Goal: Task Accomplishment & Management: Complete application form

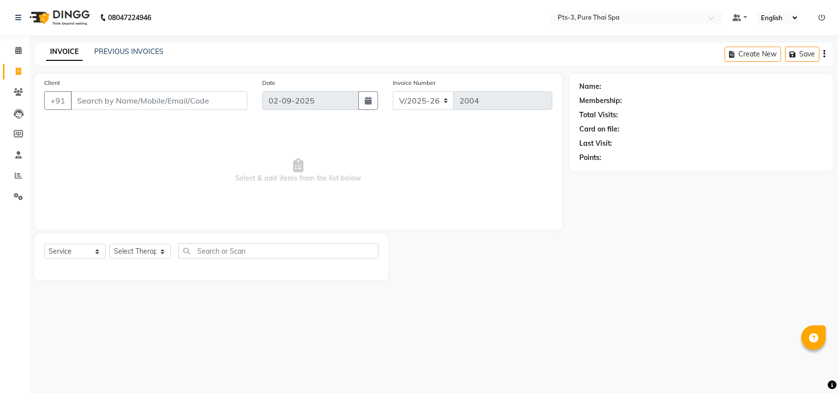
select select "6461"
select select "service"
click at [172, 102] on input "Client" at bounding box center [159, 100] width 177 height 19
type input "9611491005"
click at [232, 103] on span "Add Client" at bounding box center [222, 101] width 39 height 10
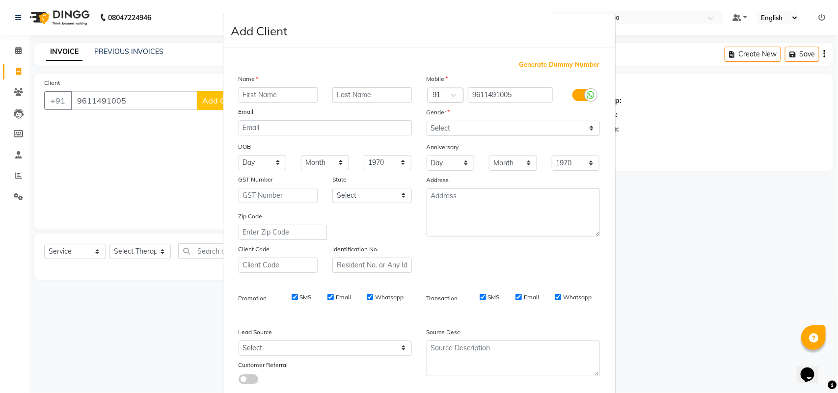
click at [253, 99] on input "text" at bounding box center [279, 94] width 80 height 15
type input "[PERSON_NAME]"
click at [449, 126] on select "Select [DEMOGRAPHIC_DATA] [DEMOGRAPHIC_DATA] Other Prefer Not To Say" at bounding box center [513, 128] width 173 height 15
select select "[DEMOGRAPHIC_DATA]"
click at [427, 121] on select "Select [DEMOGRAPHIC_DATA] [DEMOGRAPHIC_DATA] Other Prefer Not To Say" at bounding box center [513, 128] width 173 height 15
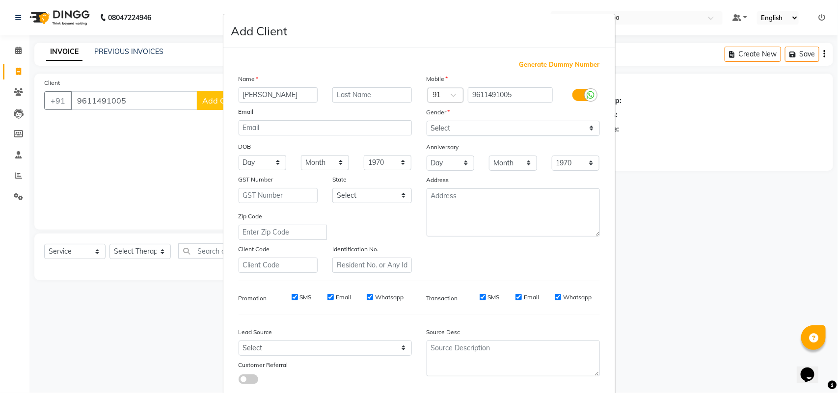
click at [285, 295] on div "SMS" at bounding box center [295, 297] width 34 height 9
click at [292, 295] on input "SMS" at bounding box center [295, 297] width 6 height 6
checkbox input "false"
click at [328, 295] on input "Email" at bounding box center [331, 297] width 6 height 6
checkbox input "false"
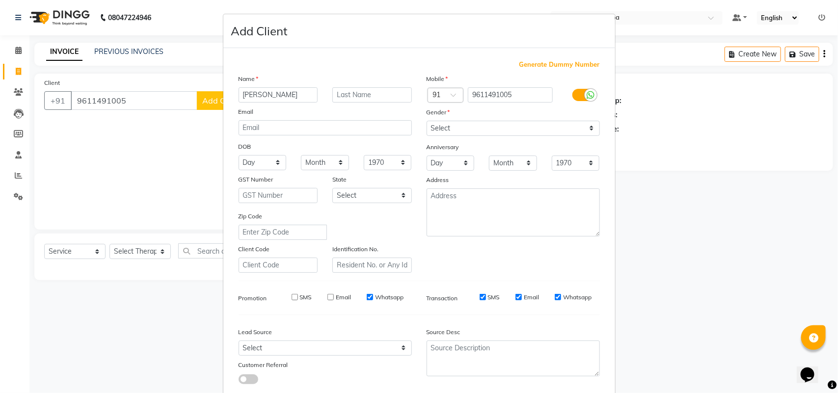
click at [369, 296] on div "Whatsapp" at bounding box center [385, 297] width 37 height 9
click at [367, 295] on input "Whatsapp" at bounding box center [370, 297] width 6 height 6
checkbox input "false"
click at [480, 295] on input "SMS" at bounding box center [483, 297] width 6 height 6
checkbox input "false"
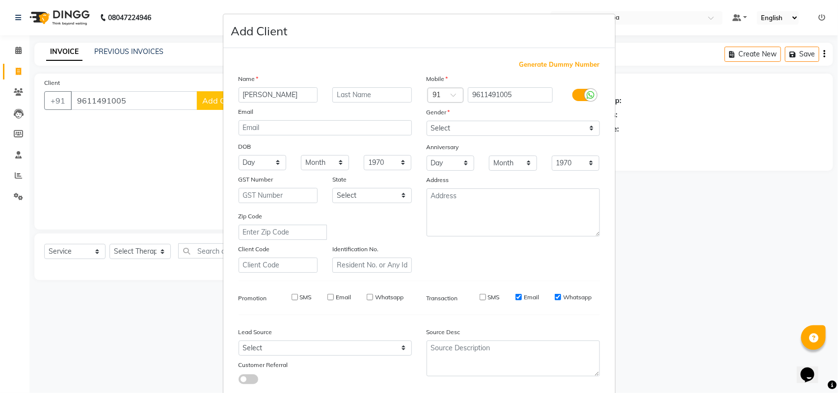
click at [518, 298] on div "Email" at bounding box center [528, 297] width 24 height 9
click at [516, 294] on input "Email" at bounding box center [519, 297] width 6 height 6
checkbox input "false"
click at [555, 296] on input "Whatsapp" at bounding box center [558, 297] width 6 height 6
checkbox input "false"
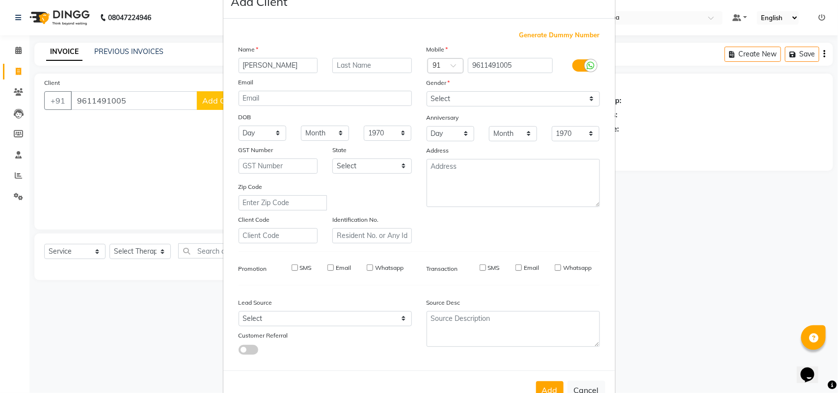
scroll to position [56, 0]
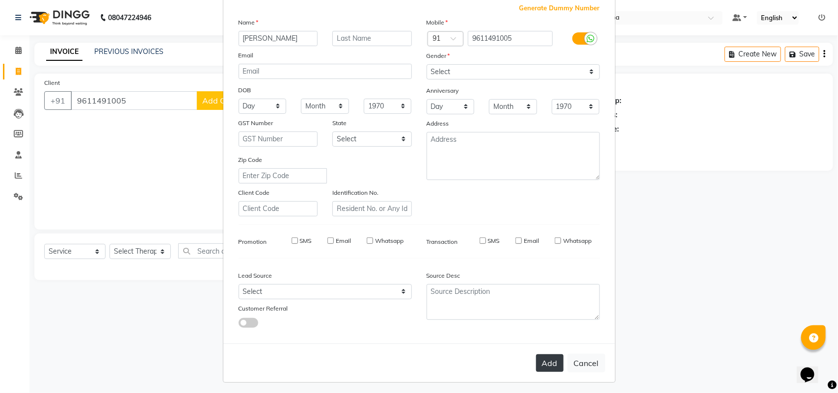
click at [556, 359] on button "Add" at bounding box center [550, 364] width 28 height 18
select select
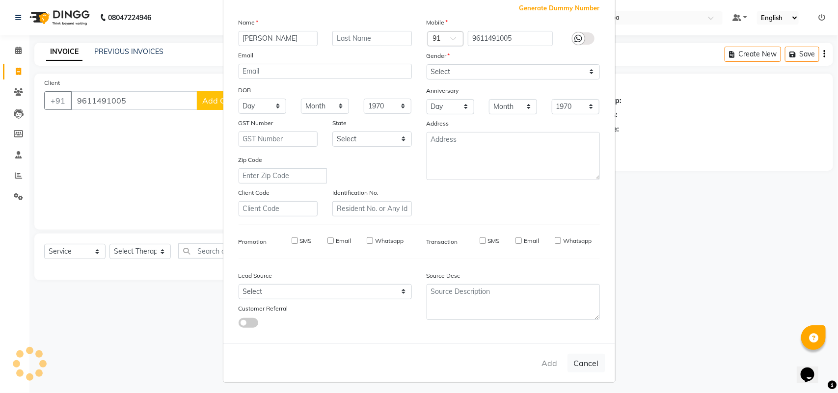
select select
checkbox input "false"
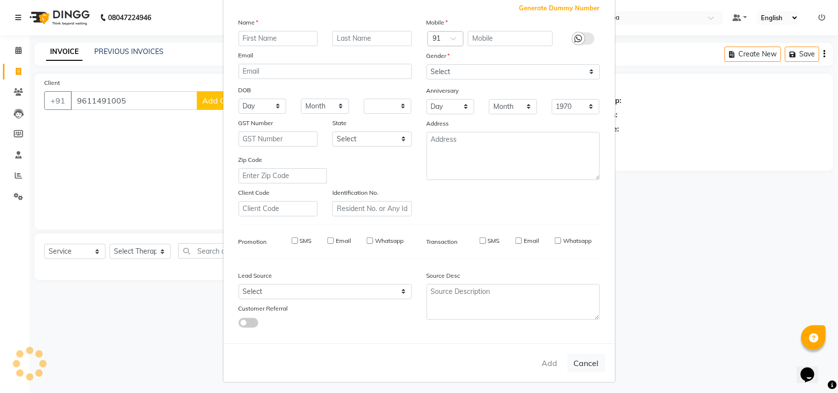
checkbox input "false"
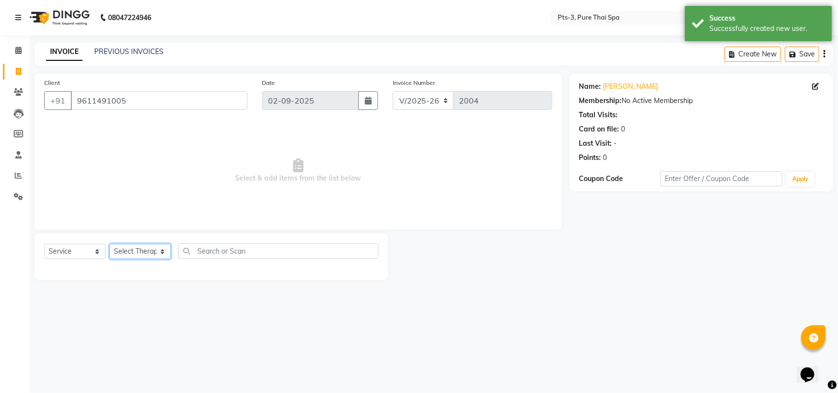
click at [145, 251] on select "Select Therapist [PERSON_NAME] AMMI ANYONE [PERSON_NAME] [PERSON_NAME] [PERSON_…" at bounding box center [140, 251] width 61 height 15
select select "54268"
click at [110, 244] on select "Select Therapist [PERSON_NAME] AMMI ANYONE [PERSON_NAME] [PERSON_NAME] [PERSON_…" at bounding box center [140, 251] width 61 height 15
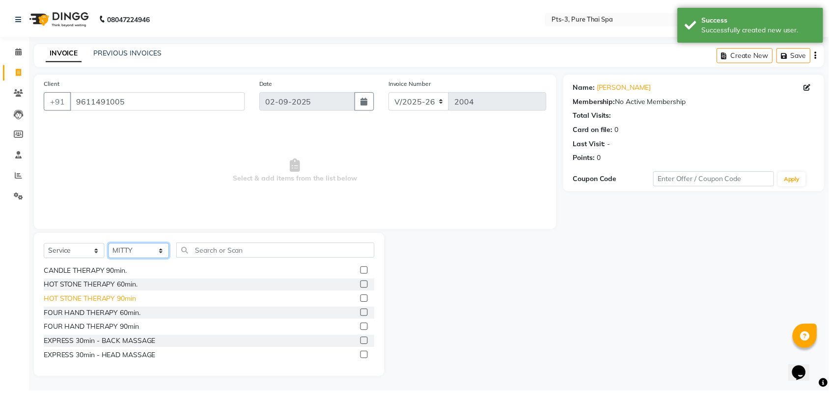
scroll to position [246, 0]
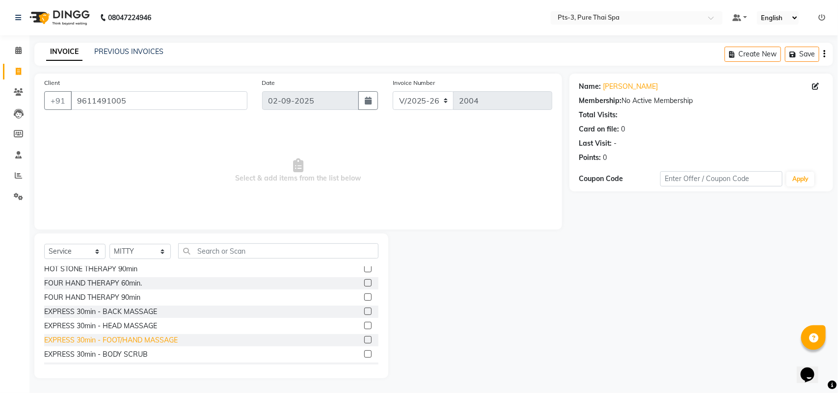
click at [114, 339] on div "EXPRESS 30min - FOOT/HAND MASSAGE" at bounding box center [111, 340] width 134 height 10
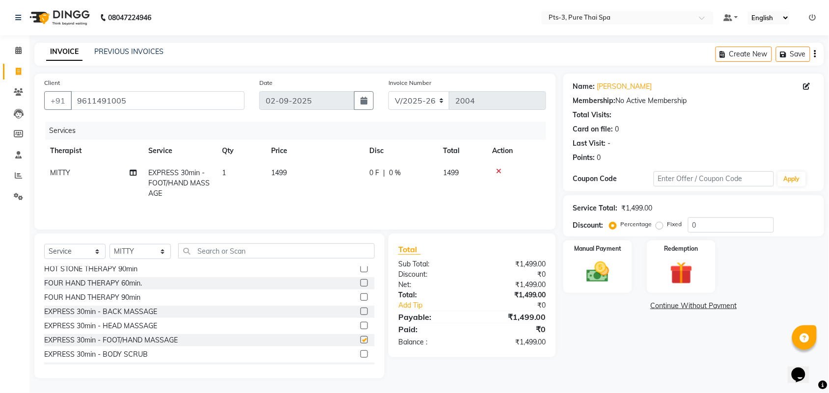
checkbox input "false"
click at [600, 259] on img at bounding box center [598, 272] width 38 height 27
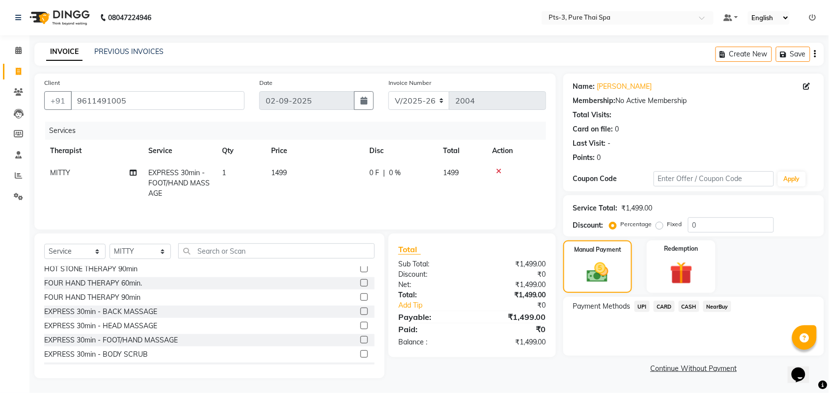
click at [663, 308] on span "CARD" at bounding box center [664, 306] width 21 height 11
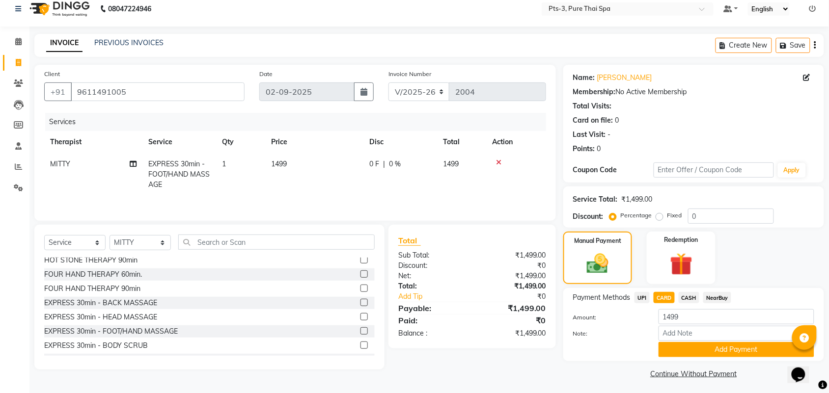
scroll to position [11, 0]
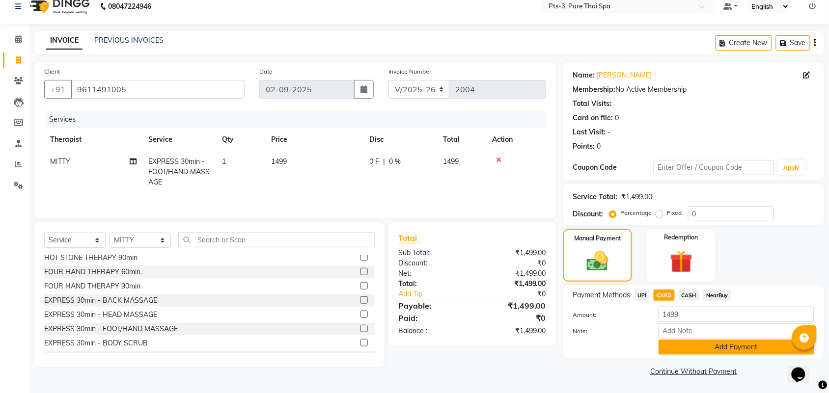
click at [692, 345] on button "Add Payment" at bounding box center [737, 347] width 156 height 15
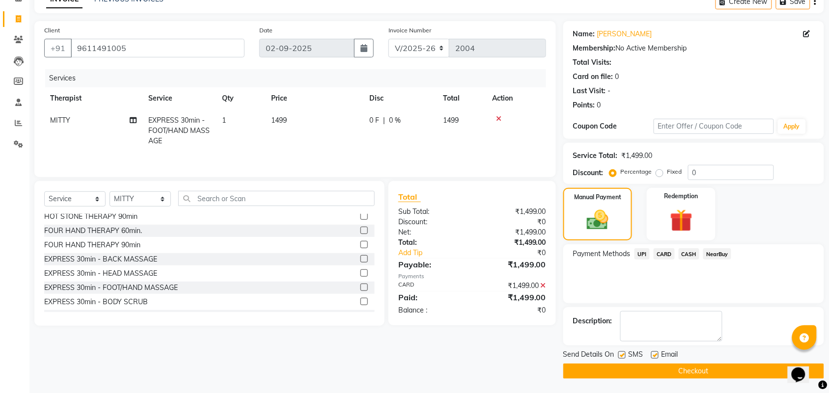
scroll to position [53, 0]
click at [622, 352] on label at bounding box center [621, 354] width 7 height 7
click at [622, 352] on input "checkbox" at bounding box center [621, 355] width 6 height 6
checkbox input "false"
click at [653, 355] on label at bounding box center [654, 354] width 7 height 7
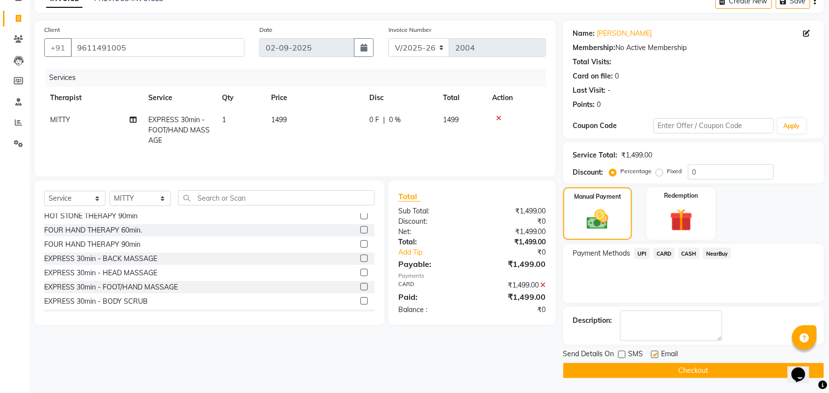
click at [653, 355] on input "checkbox" at bounding box center [654, 355] width 6 height 6
checkbox input "false"
click at [699, 366] on button "Checkout" at bounding box center [693, 370] width 261 height 15
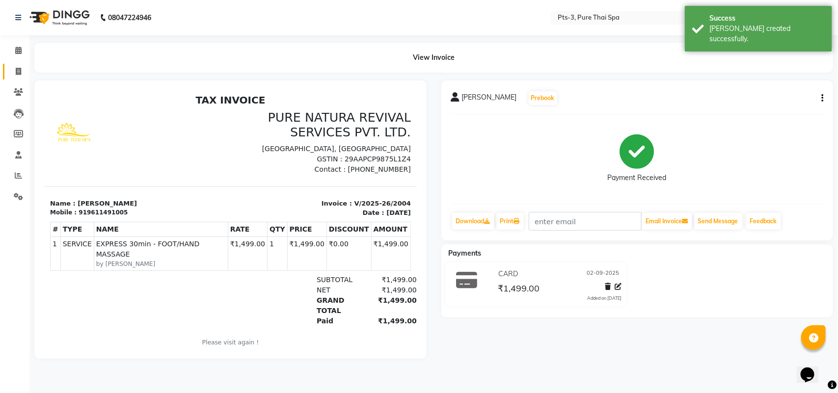
click at [18, 70] on icon at bounding box center [18, 71] width 5 height 7
select select "6461"
select select "service"
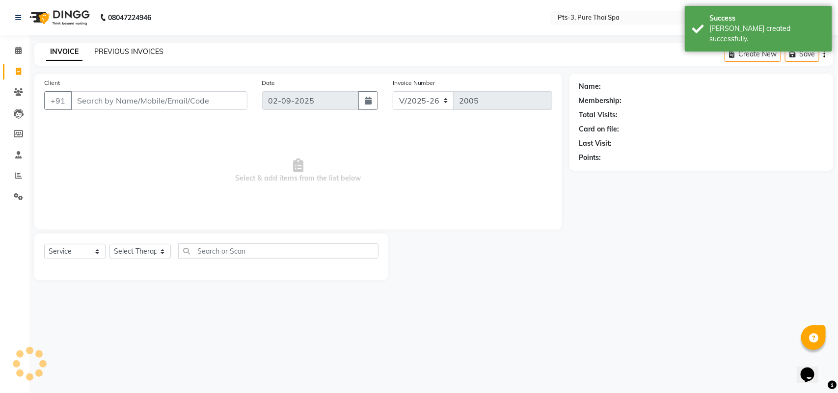
click at [106, 53] on link "PREVIOUS INVOICES" at bounding box center [128, 51] width 69 height 9
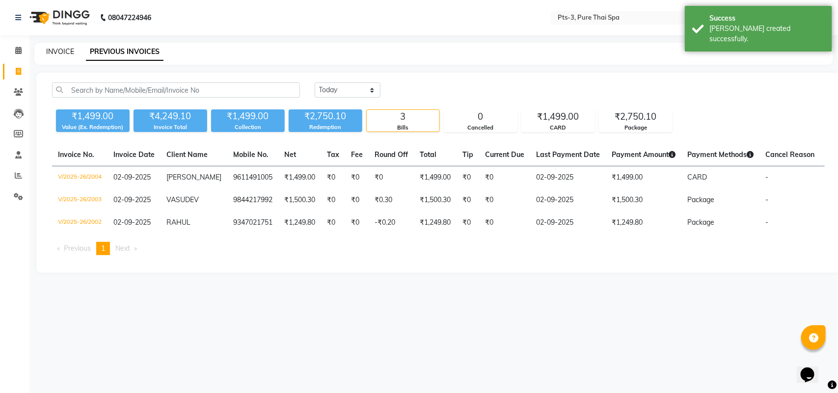
click at [66, 55] on link "INVOICE" at bounding box center [60, 51] width 28 height 9
select select "6461"
select select "service"
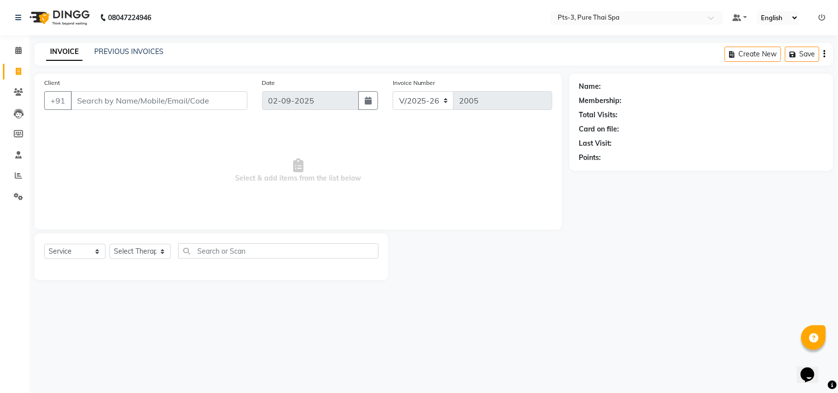
click at [117, 109] on input "Client" at bounding box center [159, 100] width 177 height 19
click at [121, 107] on input "Client" at bounding box center [159, 100] width 177 height 19
click at [177, 106] on input "Client" at bounding box center [159, 100] width 177 height 19
type input "9980161236"
click at [230, 105] on span "Add Client" at bounding box center [222, 101] width 39 height 10
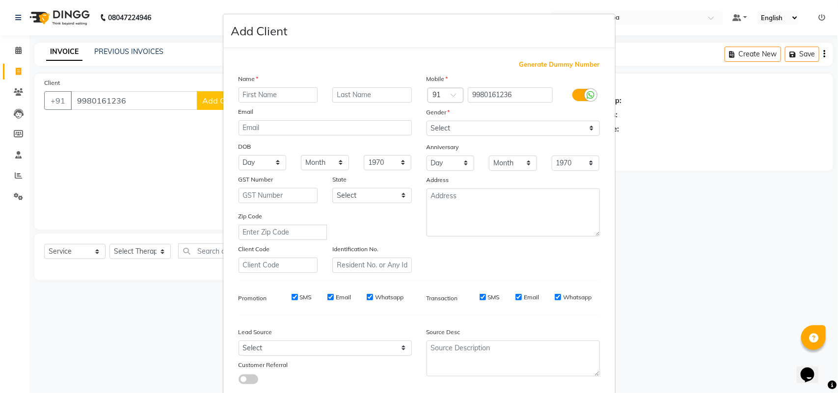
click at [278, 97] on input "text" at bounding box center [279, 94] width 80 height 15
type input "SANTOSH"
click at [447, 129] on select "Select [DEMOGRAPHIC_DATA] [DEMOGRAPHIC_DATA] Other Prefer Not To Say" at bounding box center [513, 128] width 173 height 15
select select "[DEMOGRAPHIC_DATA]"
click at [427, 121] on select "Select [DEMOGRAPHIC_DATA] [DEMOGRAPHIC_DATA] Other Prefer Not To Say" at bounding box center [513, 128] width 173 height 15
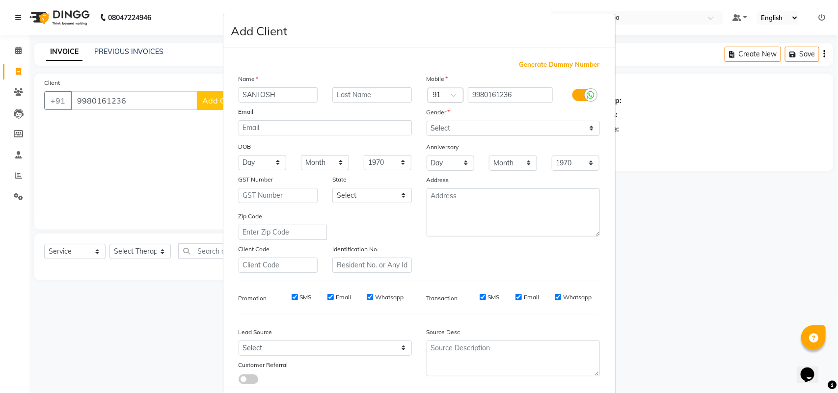
click at [294, 298] on div "SMS" at bounding box center [295, 297] width 34 height 9
drag, startPoint x: 330, startPoint y: 293, endPoint x: 320, endPoint y: 296, distance: 10.3
click at [330, 294] on div "Email" at bounding box center [340, 297] width 24 height 9
click at [292, 296] on input "SMS" at bounding box center [295, 297] width 6 height 6
checkbox input "false"
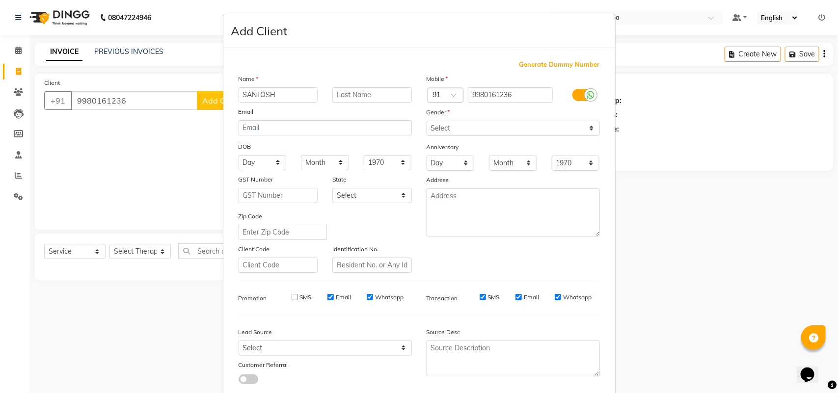
click at [328, 294] on input "Email" at bounding box center [331, 297] width 6 height 6
checkbox input "false"
click at [367, 294] on input "Whatsapp" at bounding box center [370, 297] width 6 height 6
checkbox input "false"
click at [480, 296] on input "SMS" at bounding box center [483, 297] width 6 height 6
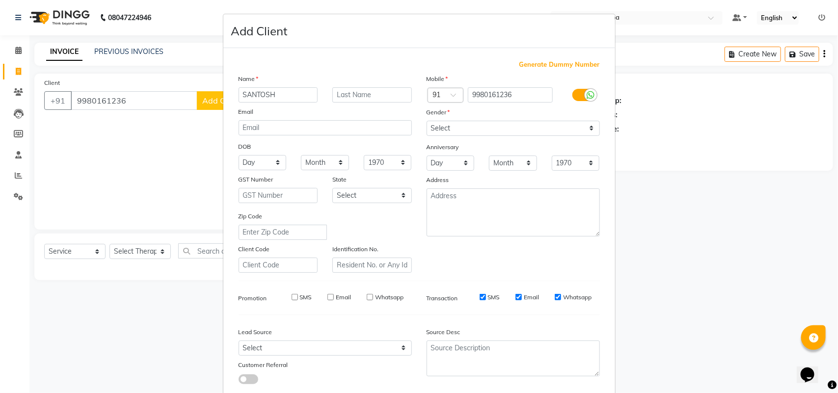
checkbox input "false"
click at [516, 294] on input "Email" at bounding box center [519, 297] width 6 height 6
checkbox input "false"
click at [556, 296] on input "Whatsapp" at bounding box center [558, 297] width 6 height 6
checkbox input "false"
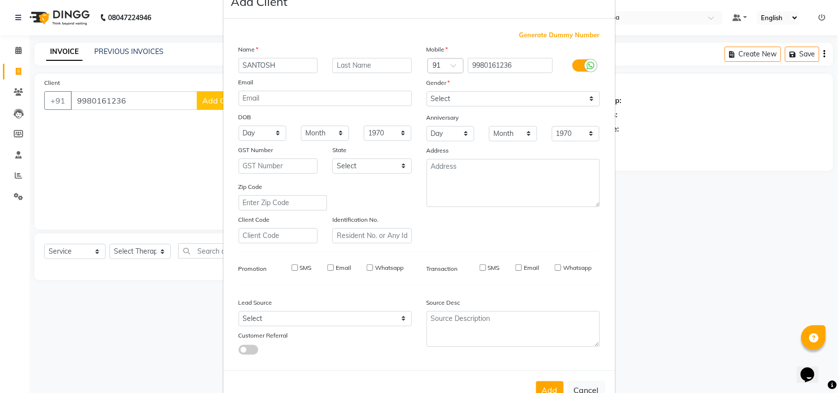
scroll to position [56, 0]
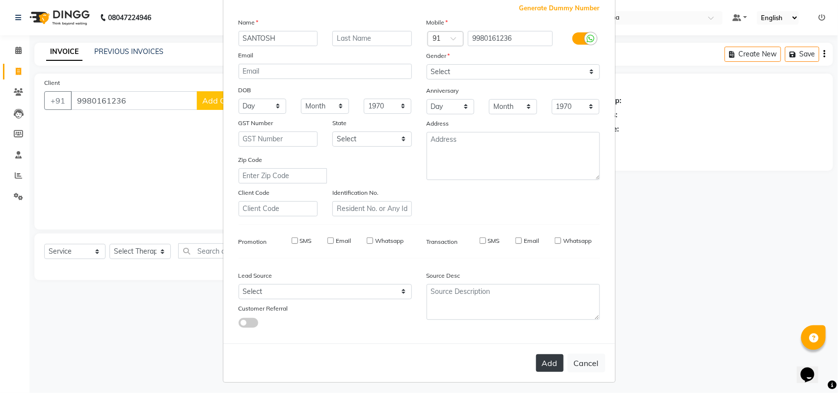
click at [556, 358] on button "Add" at bounding box center [550, 364] width 28 height 18
select select
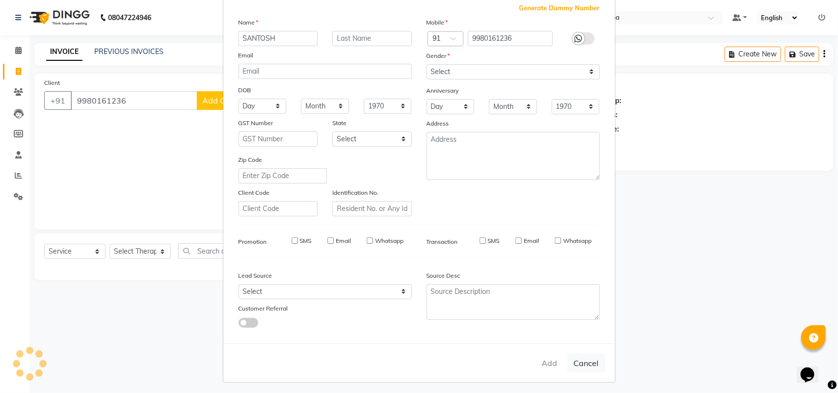
select select
checkbox input "false"
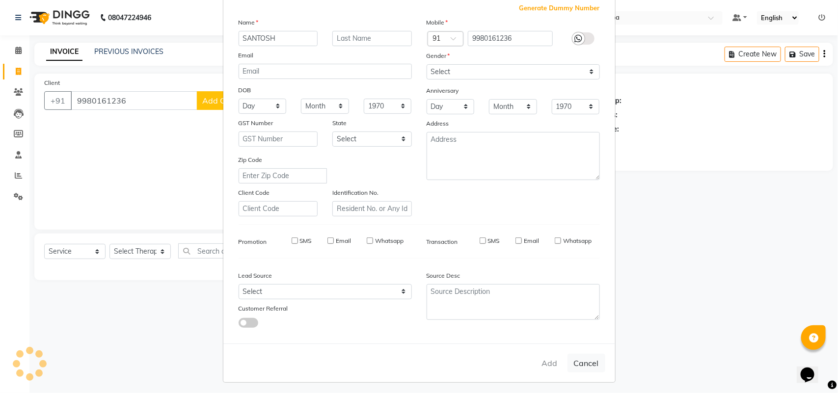
checkbox input "false"
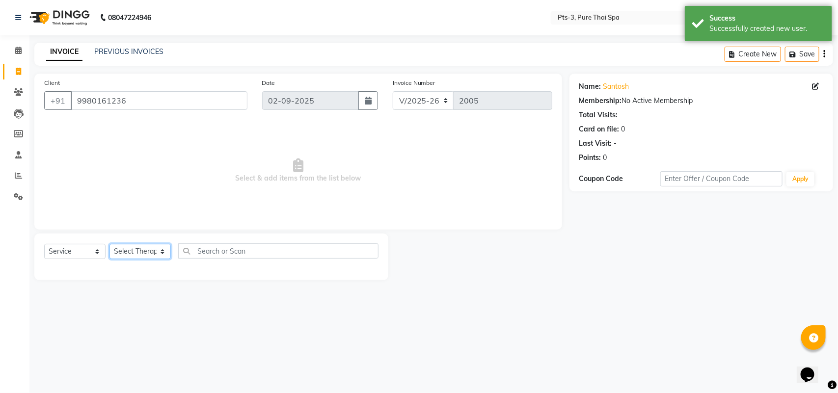
click at [145, 253] on select "Select Therapist [PERSON_NAME] AMMI ANYONE [PERSON_NAME] [PERSON_NAME] [PERSON_…" at bounding box center [140, 251] width 61 height 15
select select "73951"
click at [110, 244] on select "Select Therapist [PERSON_NAME] AMMI ANYONE [PERSON_NAME] [PERSON_NAME] [PERSON_…" at bounding box center [140, 251] width 61 height 15
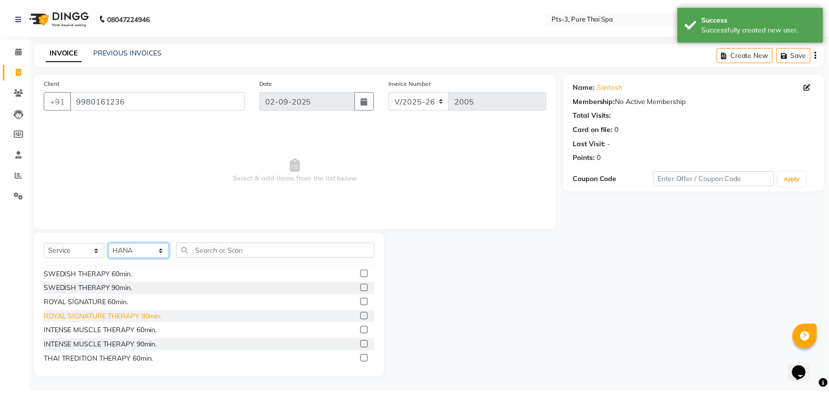
scroll to position [61, 0]
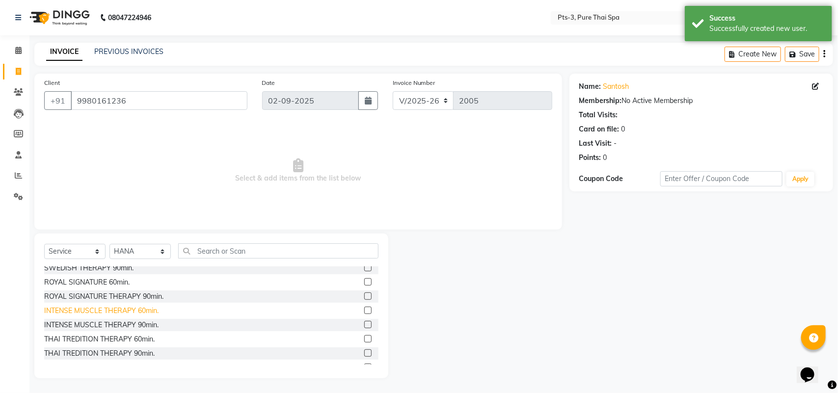
click at [83, 307] on div "INTENSE MUSCLE THERAPY 60min." at bounding box center [101, 311] width 114 height 10
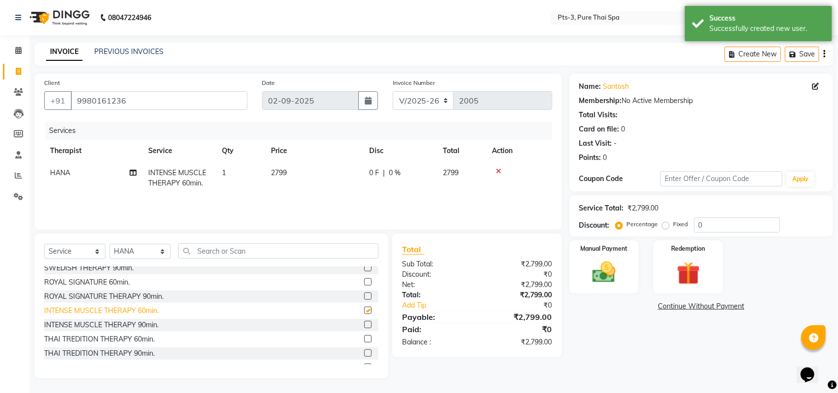
checkbox input "false"
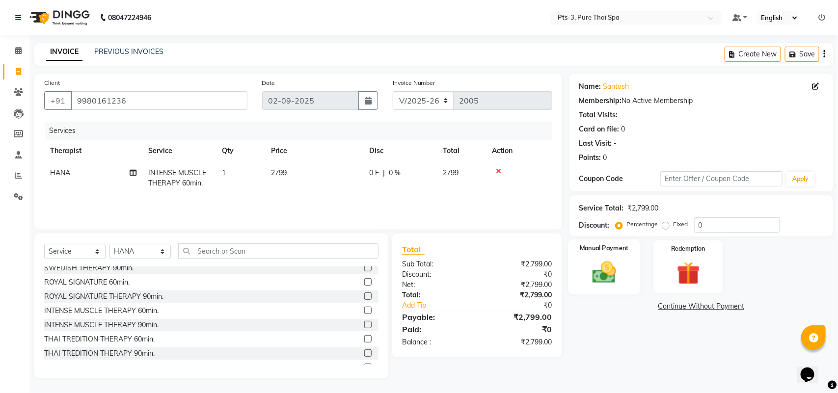
click at [605, 269] on img at bounding box center [604, 273] width 39 height 28
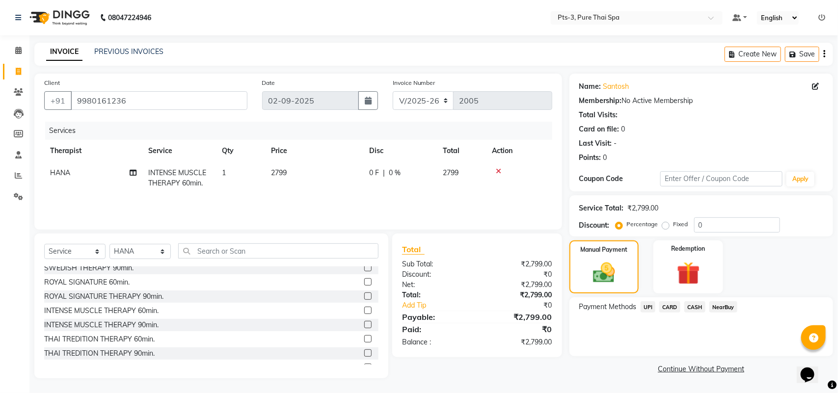
click at [696, 308] on span "CASH" at bounding box center [695, 307] width 21 height 11
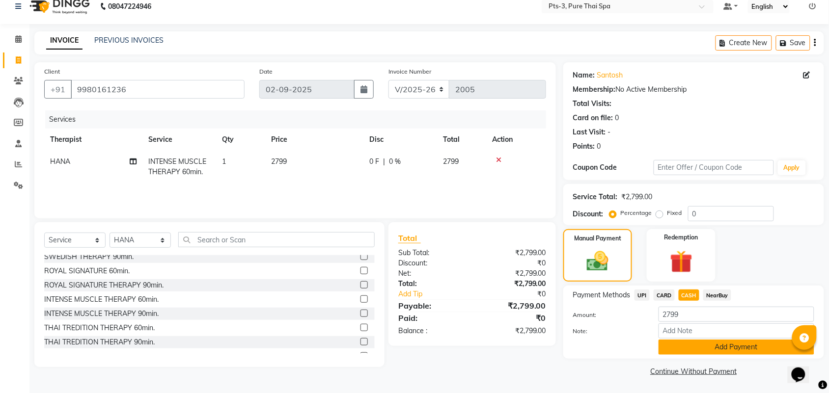
click at [691, 346] on button "Add Payment" at bounding box center [737, 347] width 156 height 15
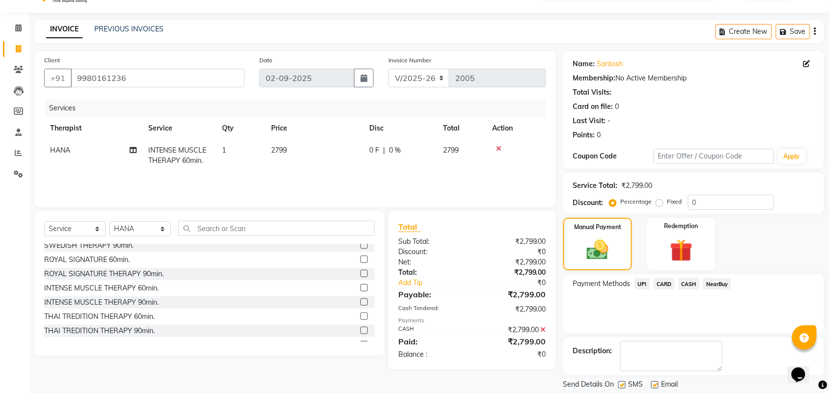
scroll to position [53, 0]
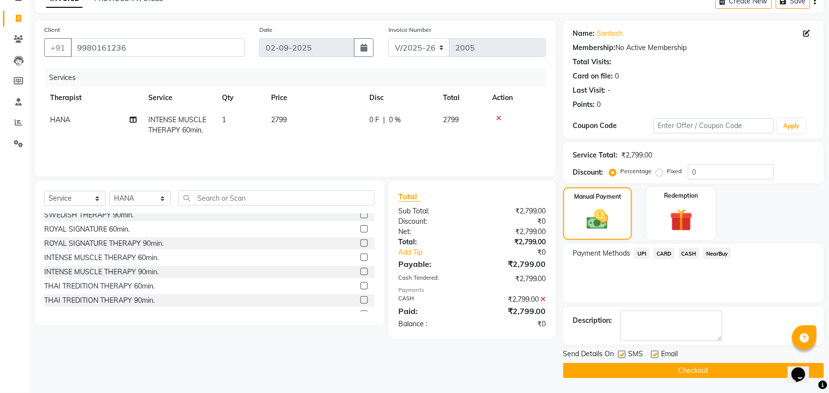
click at [620, 354] on label at bounding box center [621, 354] width 7 height 7
click at [620, 354] on input "checkbox" at bounding box center [621, 355] width 6 height 6
checkbox input "false"
click at [654, 355] on label at bounding box center [654, 354] width 7 height 7
click at [654, 355] on input "checkbox" at bounding box center [654, 355] width 6 height 6
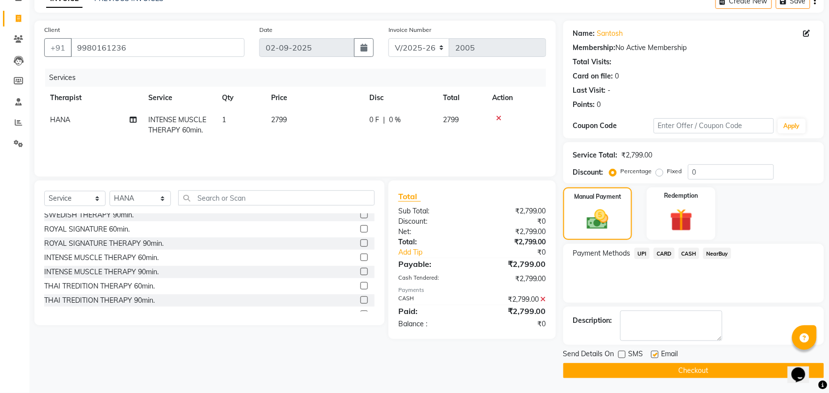
checkbox input "false"
click at [667, 368] on button "Checkout" at bounding box center [693, 370] width 261 height 15
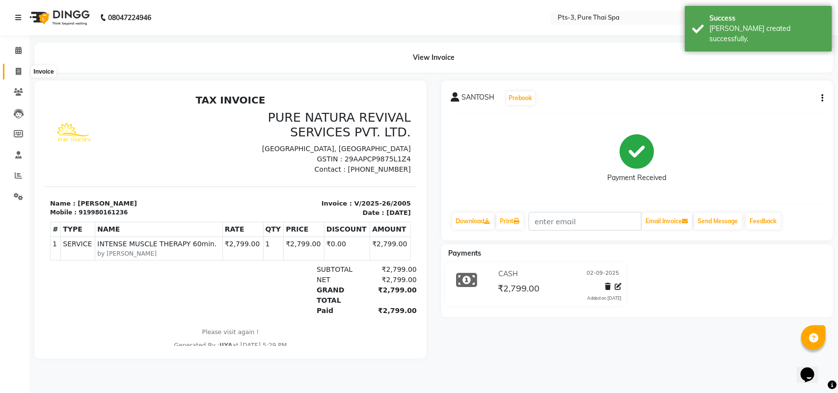
click at [18, 74] on icon at bounding box center [18, 71] width 5 height 7
select select "6461"
select select "service"
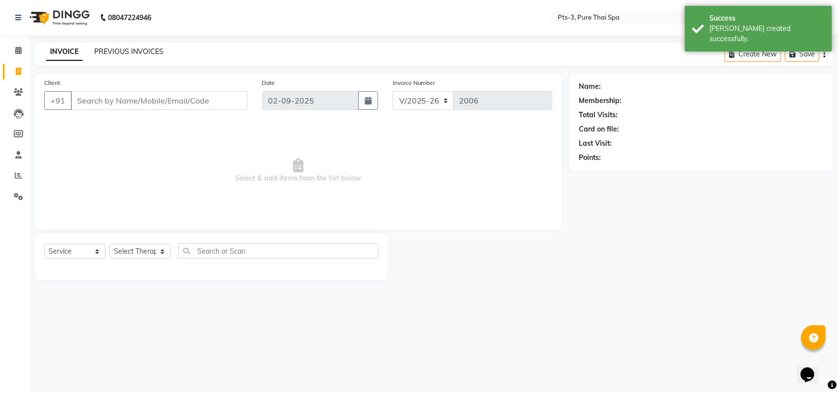
click at [121, 52] on link "PREVIOUS INVOICES" at bounding box center [128, 51] width 69 height 9
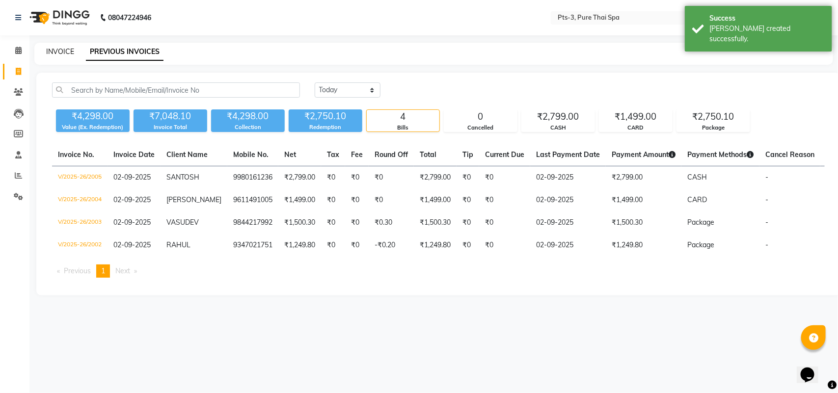
click at [52, 50] on link "INVOICE" at bounding box center [60, 51] width 28 height 9
select select "6461"
select select "service"
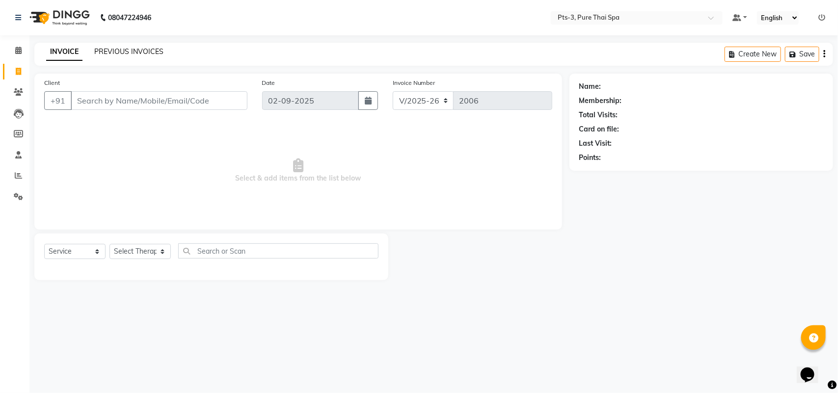
click at [116, 53] on link "PREVIOUS INVOICES" at bounding box center [128, 51] width 69 height 9
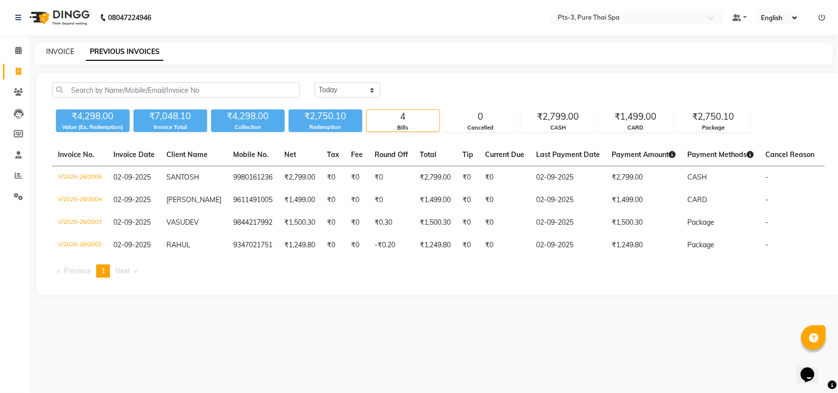
click at [63, 52] on link "INVOICE" at bounding box center [60, 51] width 28 height 9
select select "6461"
select select "service"
